Goal: Complete application form

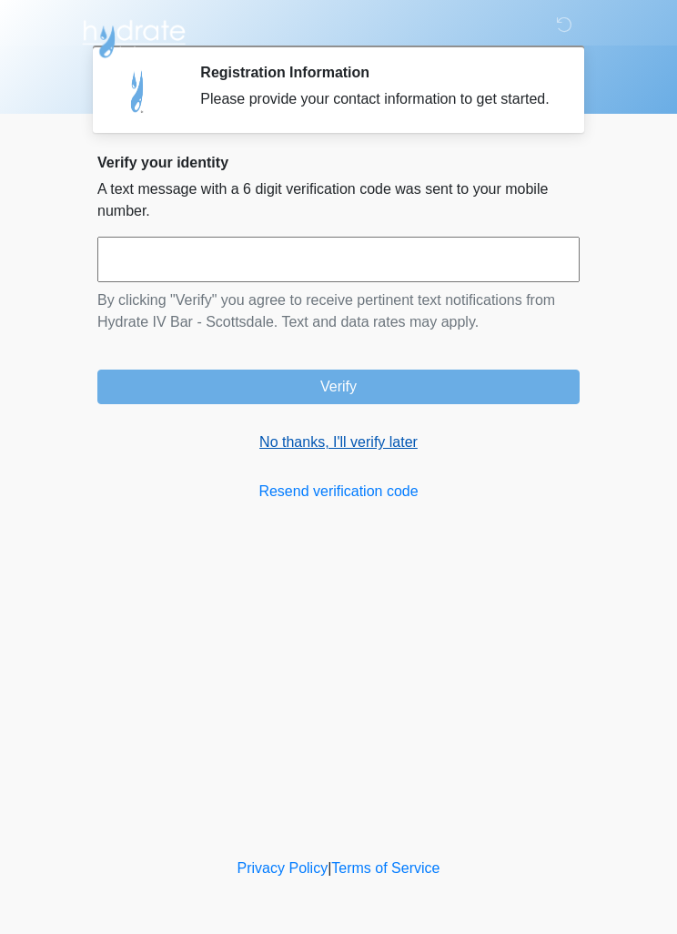
click at [379, 453] on link "No thanks, I'll verify later" at bounding box center [338, 442] width 482 height 22
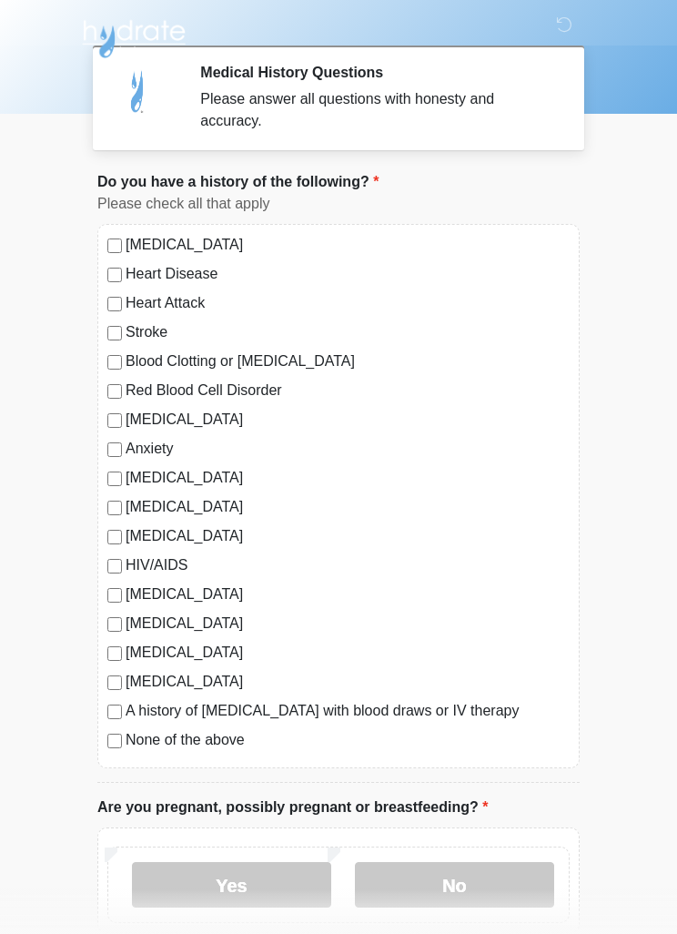
click at [189, 733] on label "None of the above" at bounding box center [348, 740] width 444 height 22
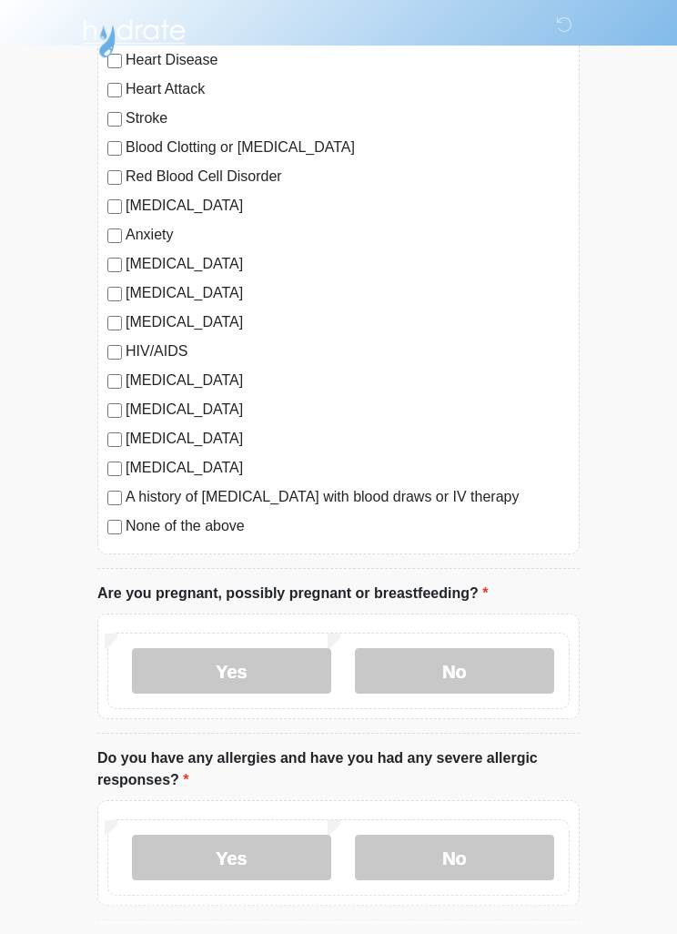
scroll to position [222, 0]
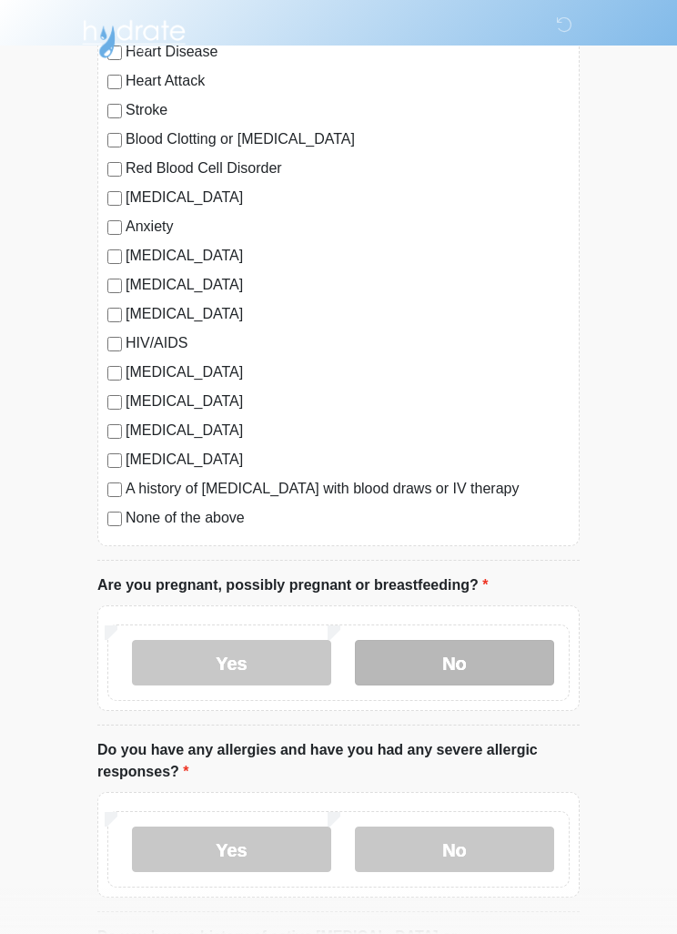
click at [457, 681] on label "No" at bounding box center [454, 662] width 199 height 45
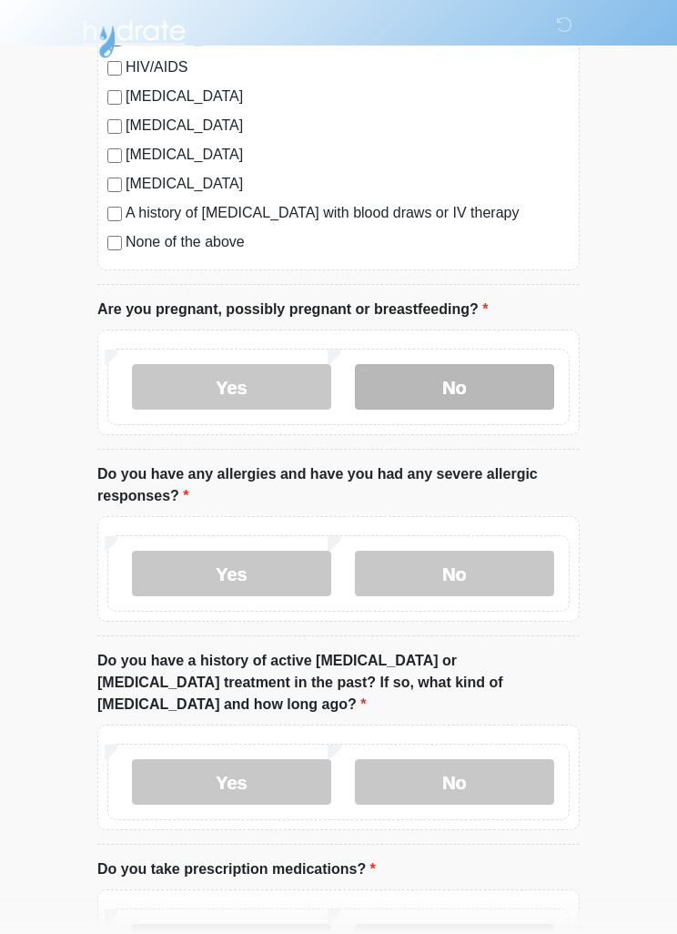
scroll to position [496, 0]
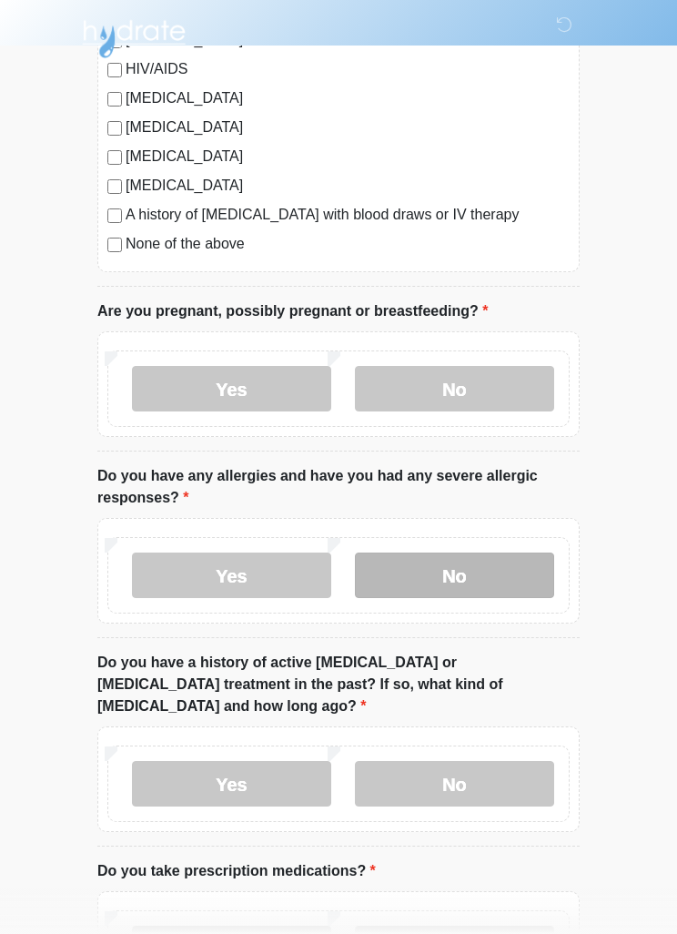
click at [460, 564] on label "No" at bounding box center [454, 574] width 199 height 45
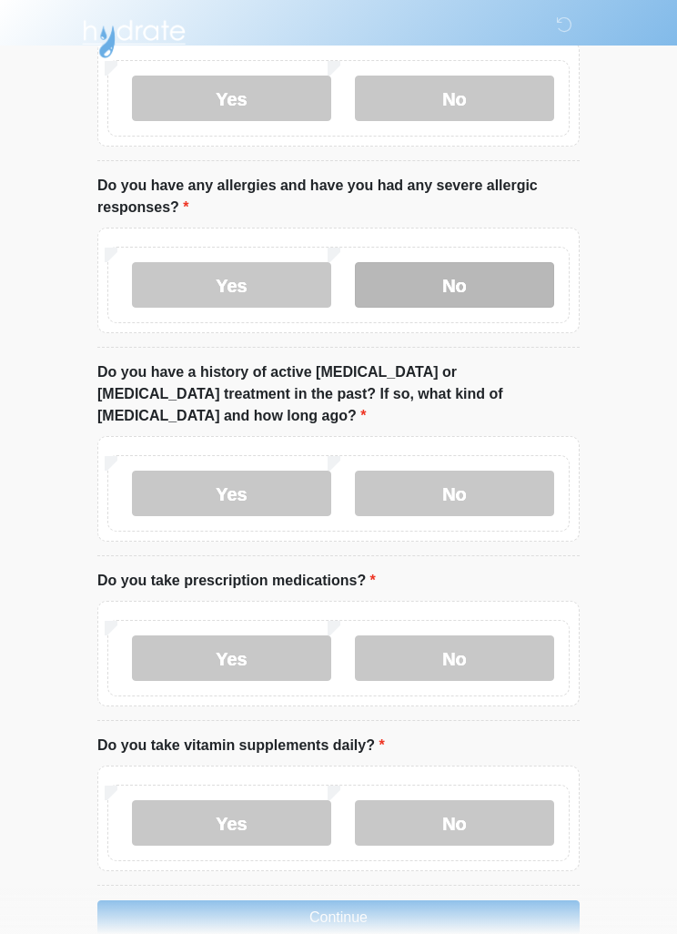
scroll to position [786, 0]
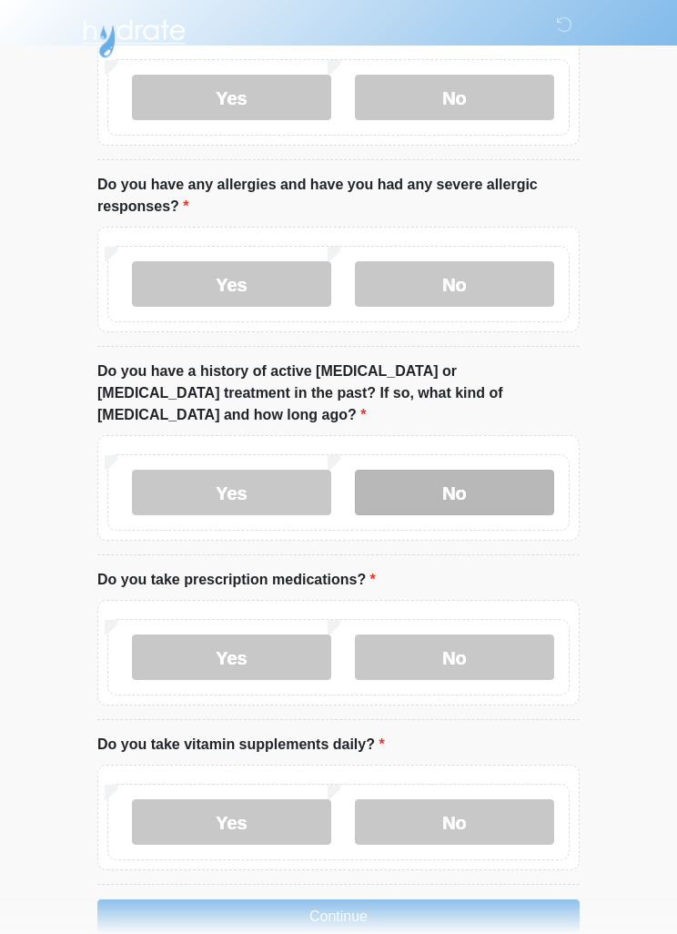
click at [494, 470] on label "No" at bounding box center [454, 492] width 199 height 45
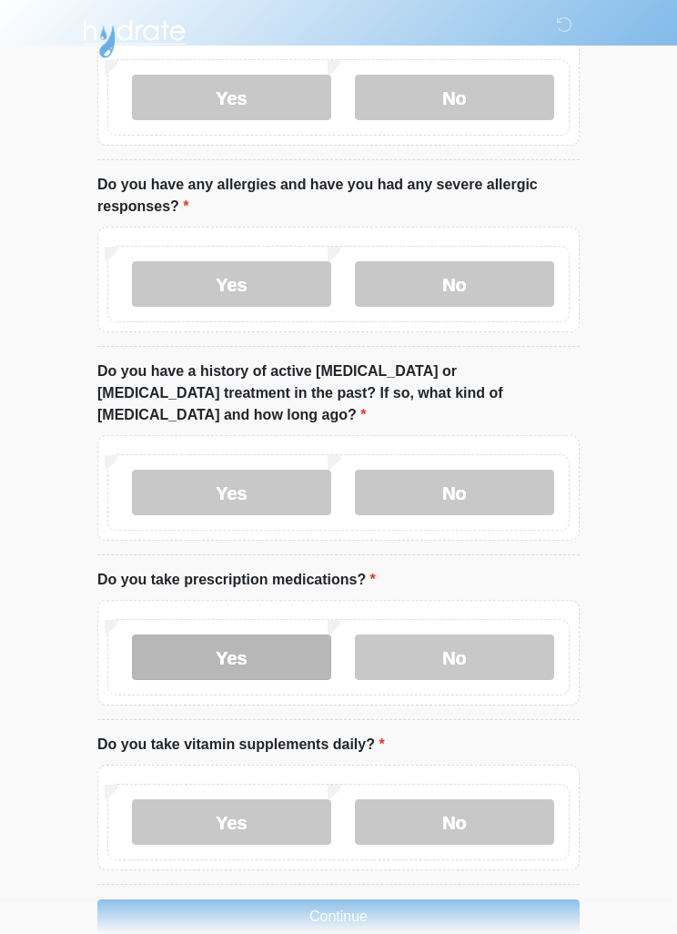
click at [287, 635] on label "Yes" at bounding box center [231, 656] width 199 height 45
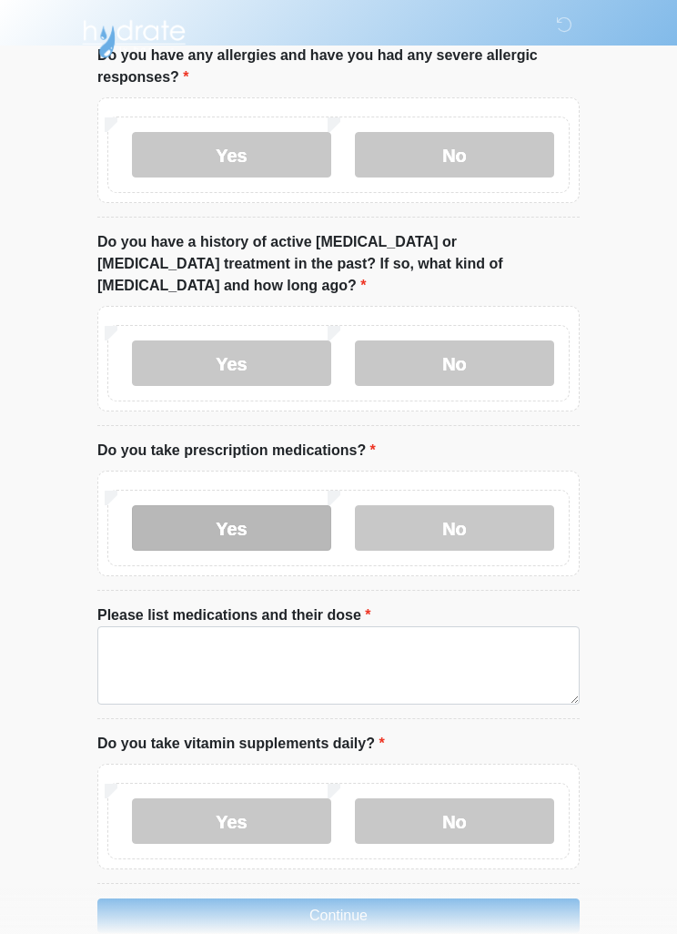
scroll to position [931, 0]
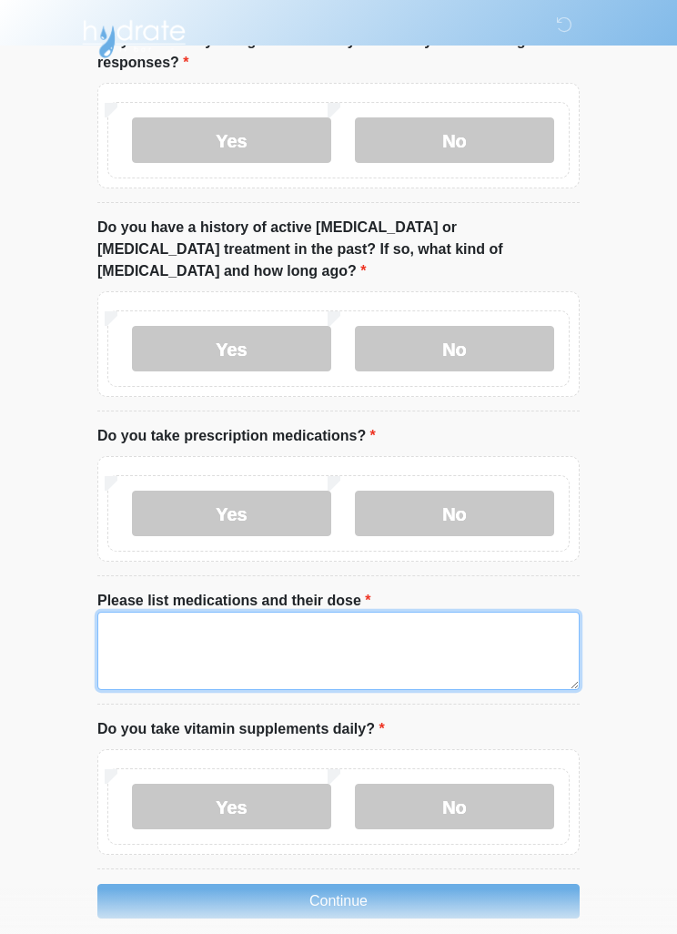
click at [466, 636] on textarea "Please list medications and their dose" at bounding box center [338, 650] width 482 height 78
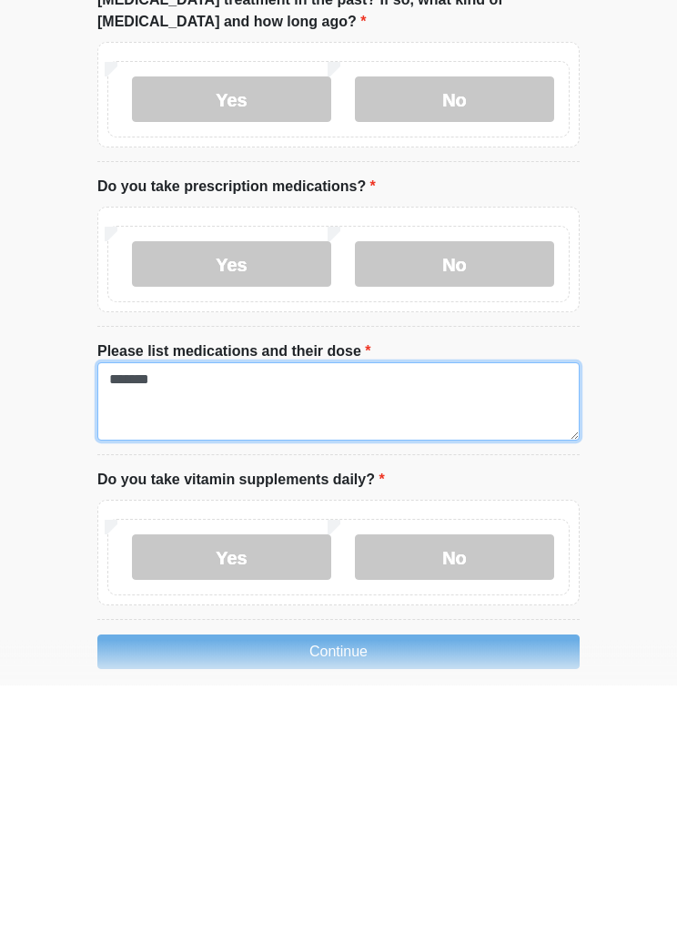
scroll to position [938, 0]
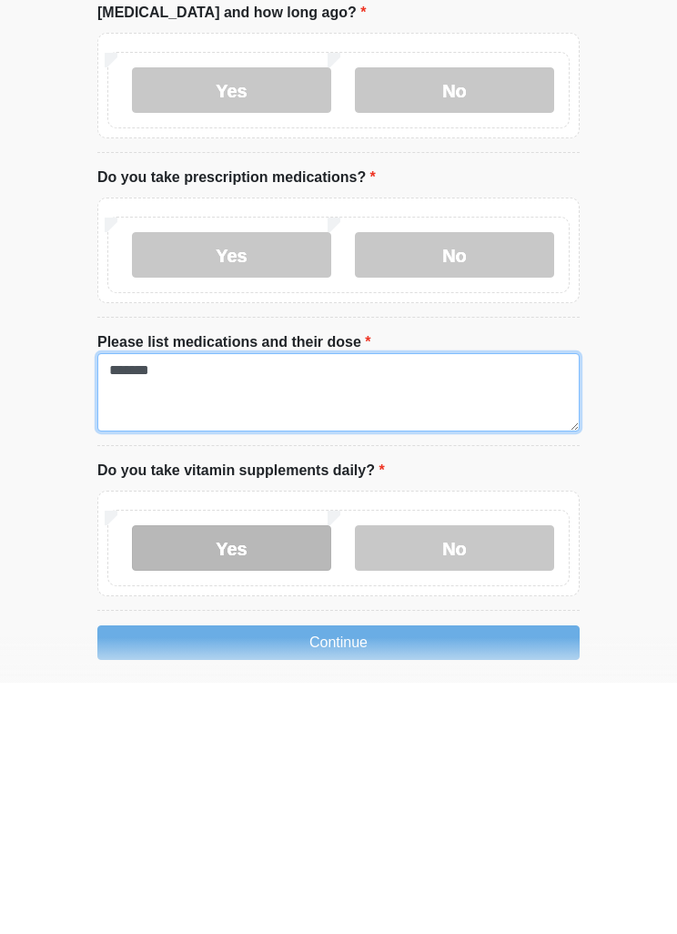
type textarea "******"
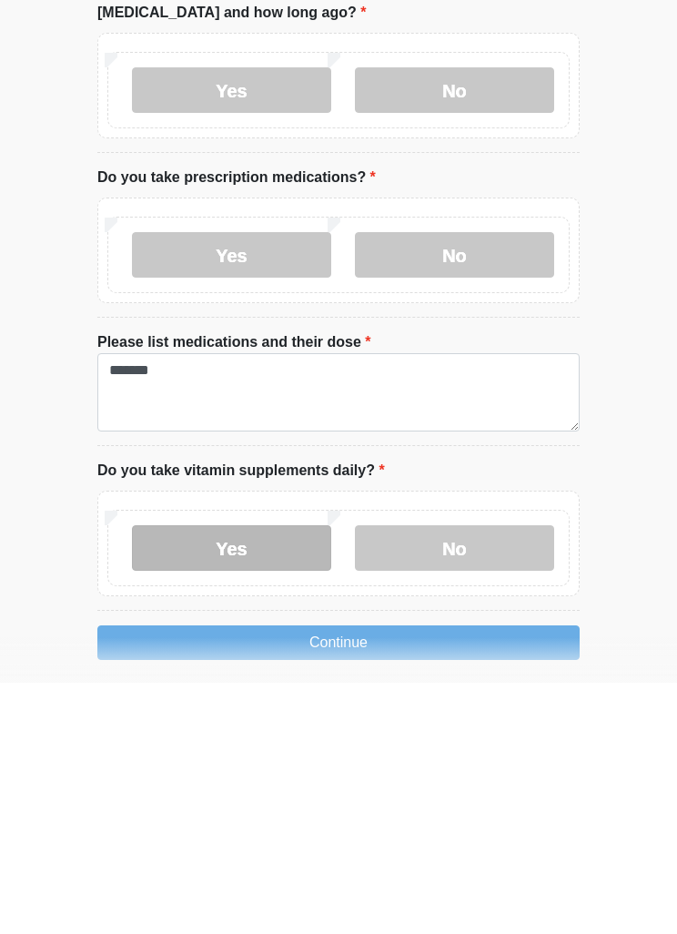
click at [260, 776] on label "Yes" at bounding box center [231, 798] width 199 height 45
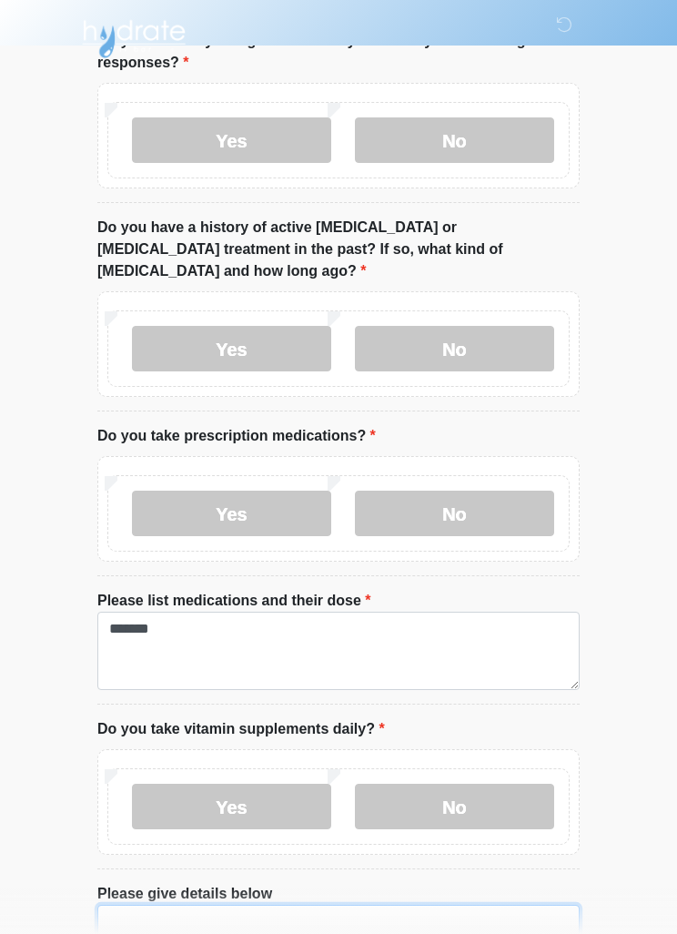
click at [395, 904] on textarea "Please give details below" at bounding box center [338, 943] width 482 height 78
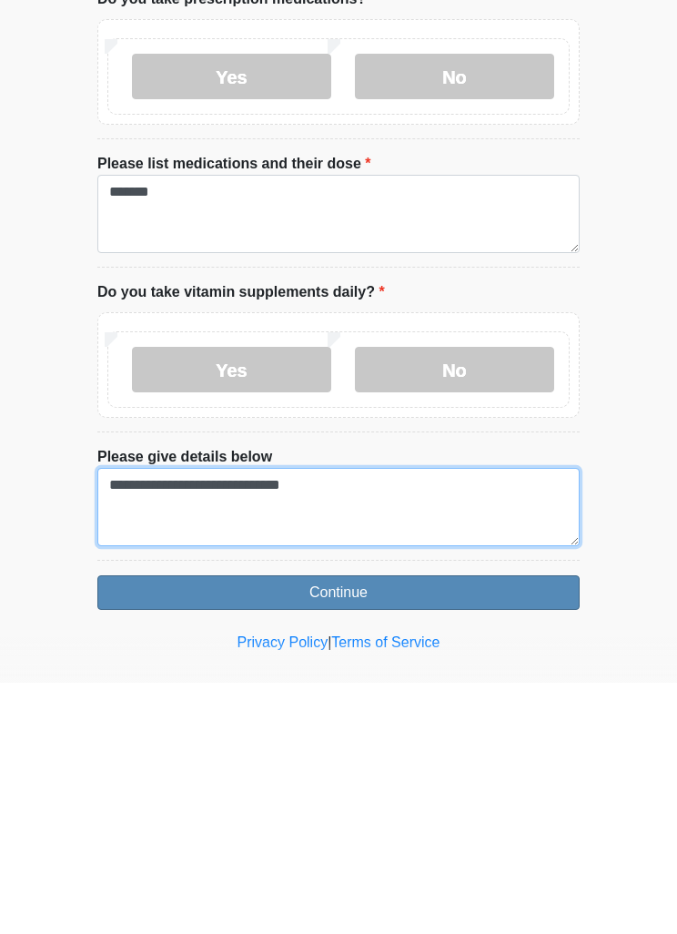
type textarea "**********"
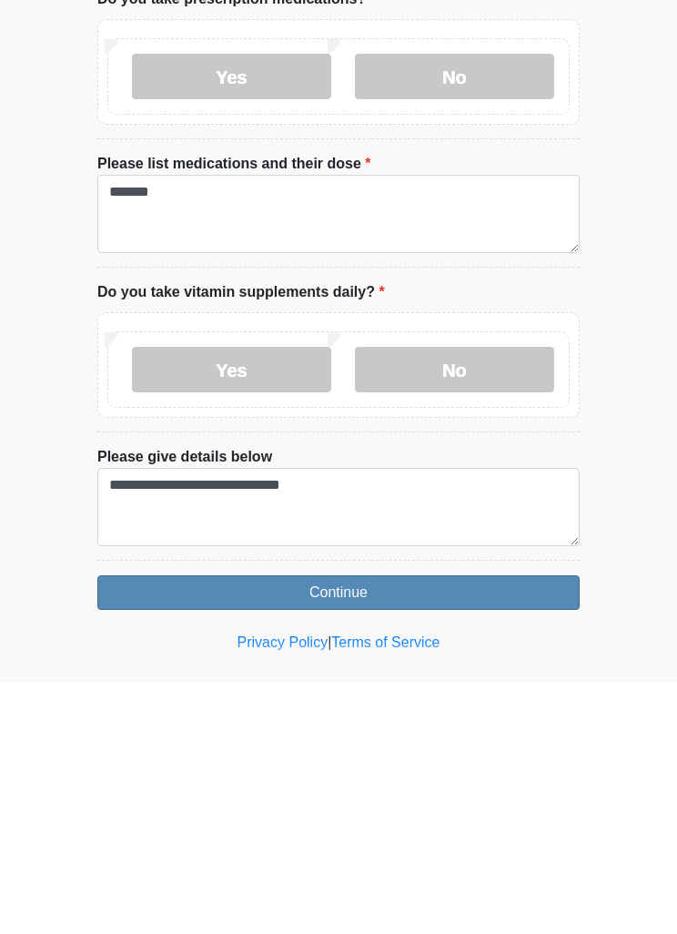
click at [497, 826] on button "Continue" at bounding box center [338, 843] width 482 height 35
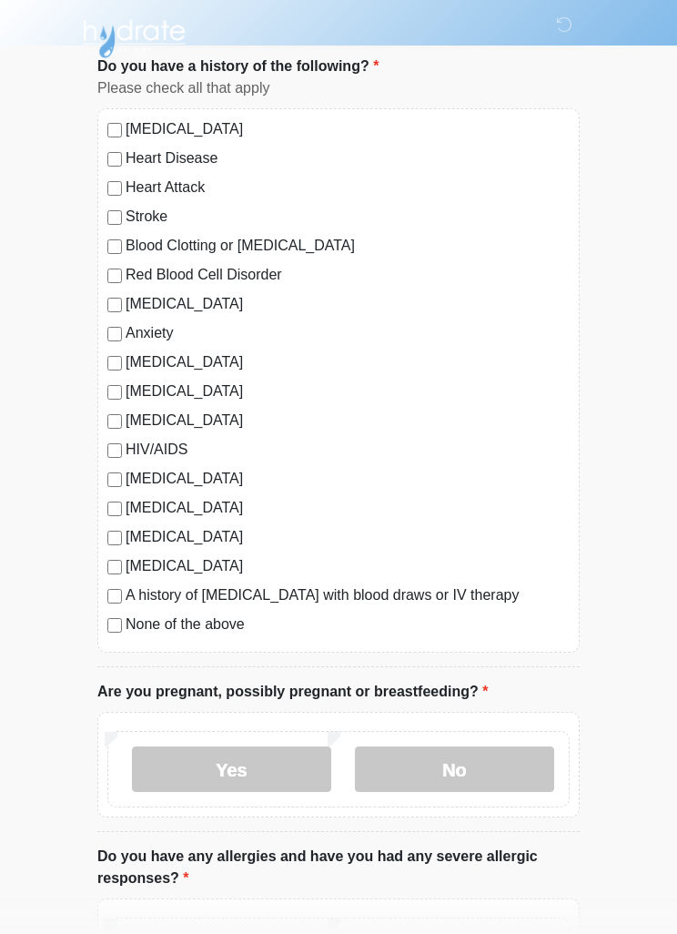
scroll to position [0, 0]
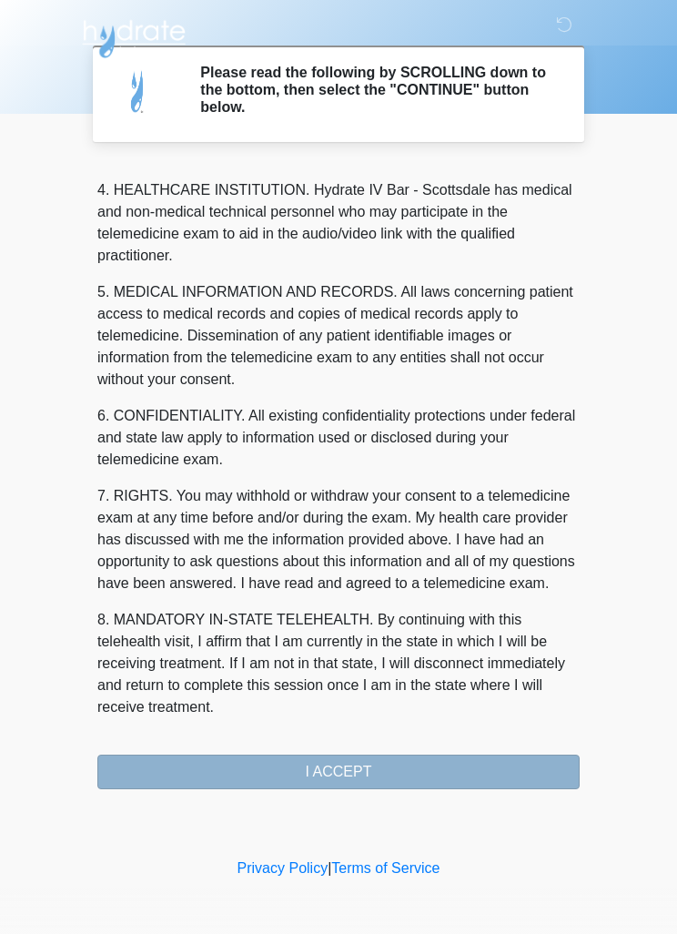
click at [442, 779] on button "I ACCEPT" at bounding box center [338, 771] width 482 height 35
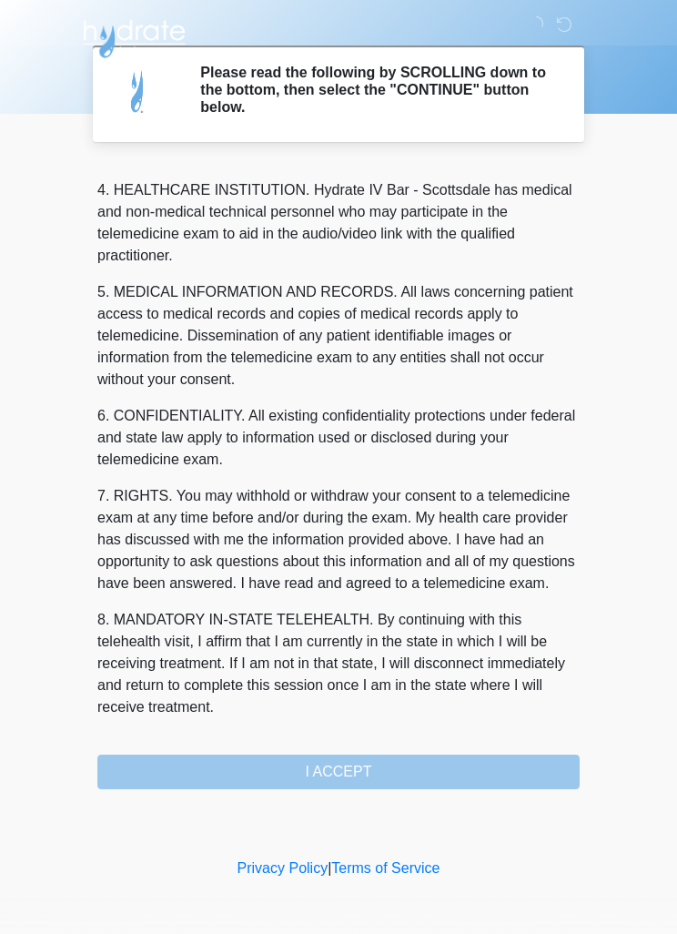
scroll to position [508, 0]
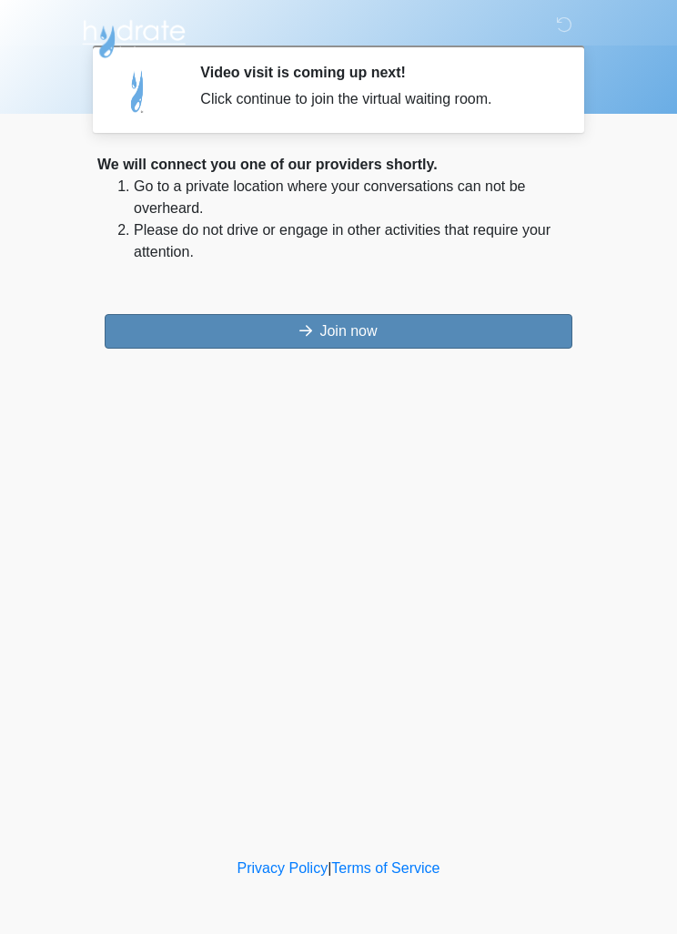
click at [243, 346] on button "Join now" at bounding box center [339, 331] width 468 height 35
